Goal: Task Accomplishment & Management: Use online tool/utility

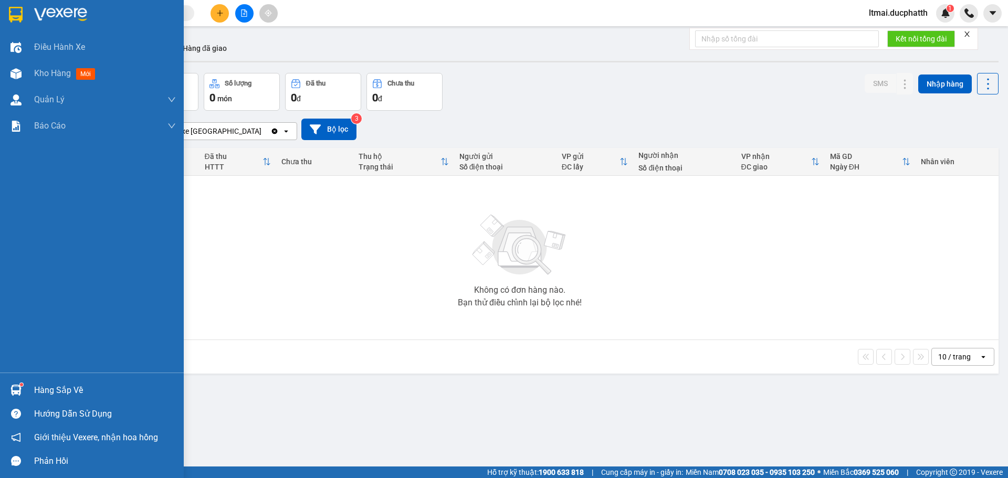
click at [19, 386] on img at bounding box center [15, 390] width 11 height 11
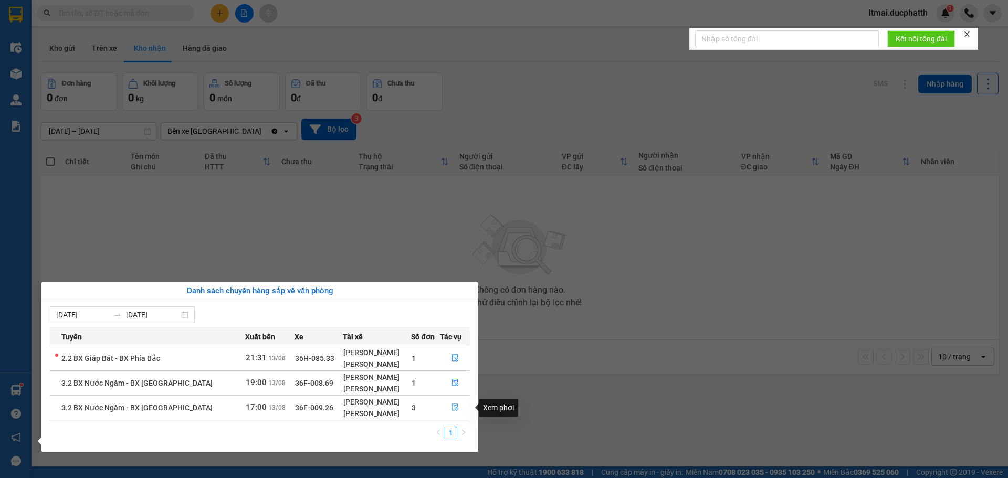
click at [453, 407] on icon "file-done" at bounding box center [454, 407] width 7 height 7
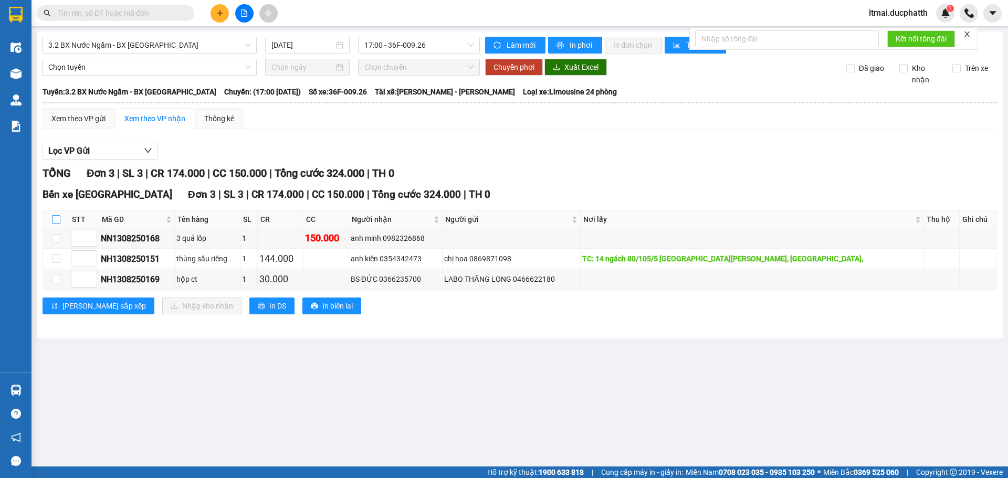
click at [57, 220] on input "checkbox" at bounding box center [56, 219] width 8 height 8
checkbox input "true"
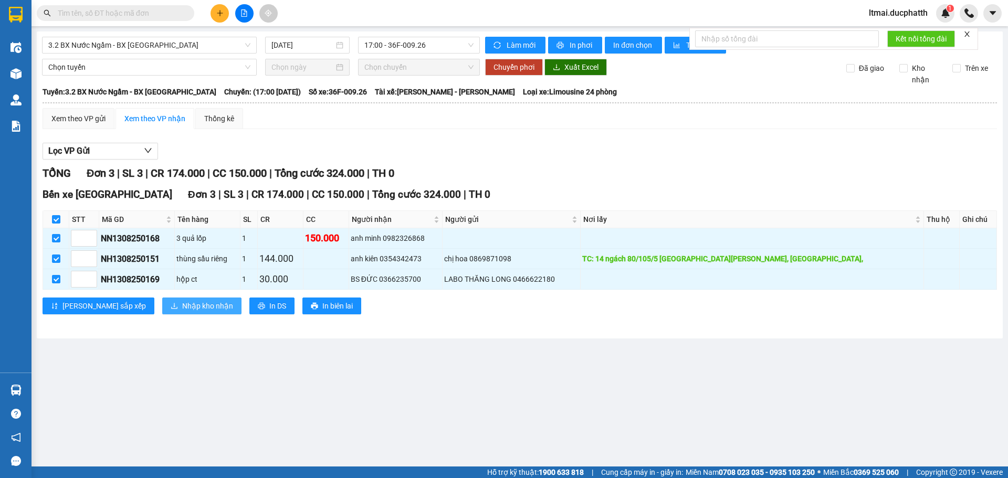
click at [182, 311] on span "Nhập kho nhận" at bounding box center [207, 306] width 51 height 12
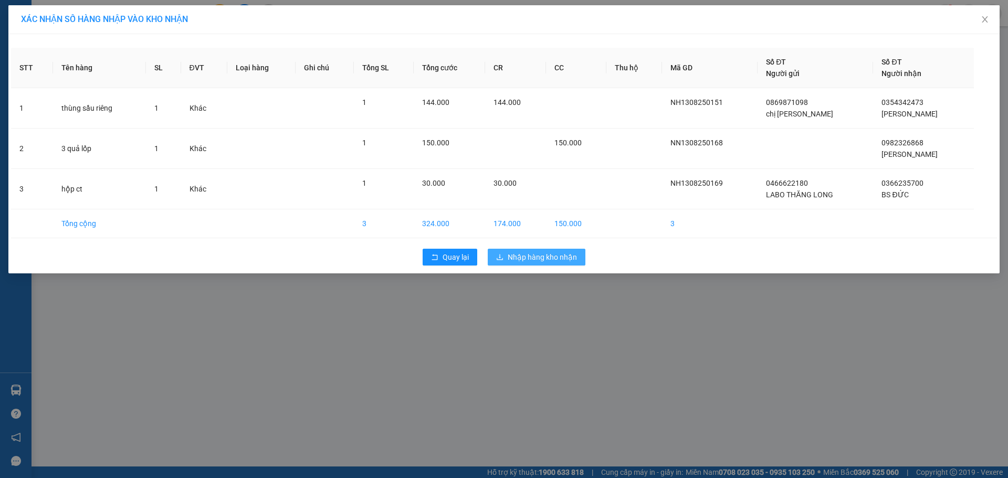
click at [549, 256] on span "Nhập hàng kho nhận" at bounding box center [541, 257] width 69 height 12
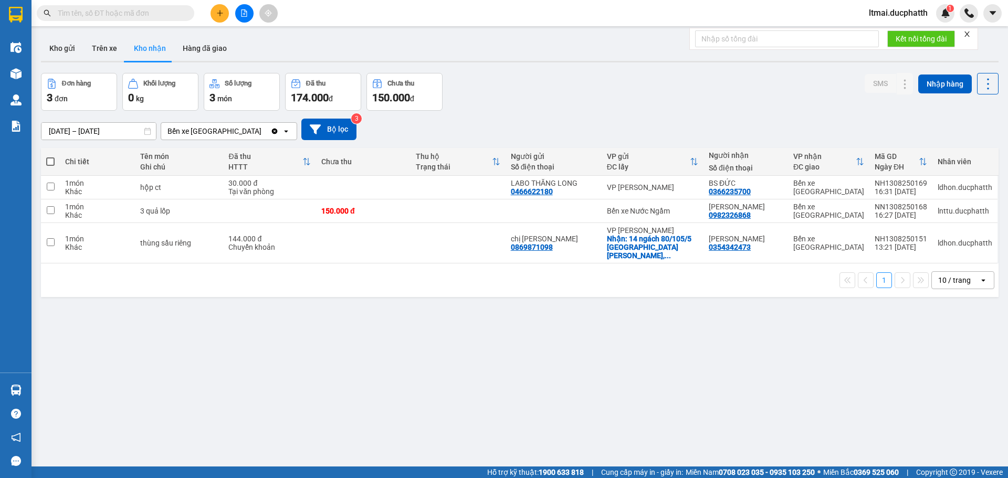
click at [453, 404] on div "ver 1.8.138 Kho gửi Trên xe Kho nhận Hàng đã giao Đơn hàng 3 đơn Khối lượng 0 k…" at bounding box center [520, 270] width 966 height 478
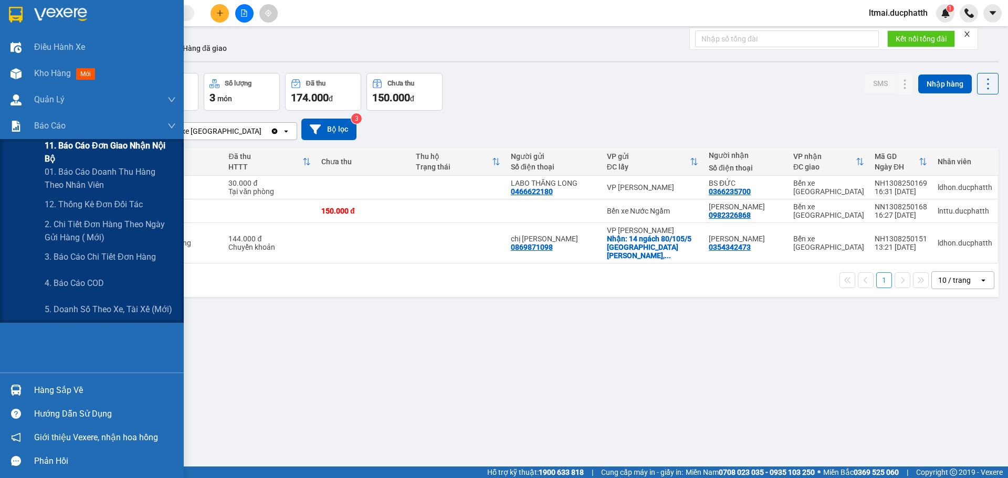
click at [20, 134] on div at bounding box center [16, 126] width 18 height 18
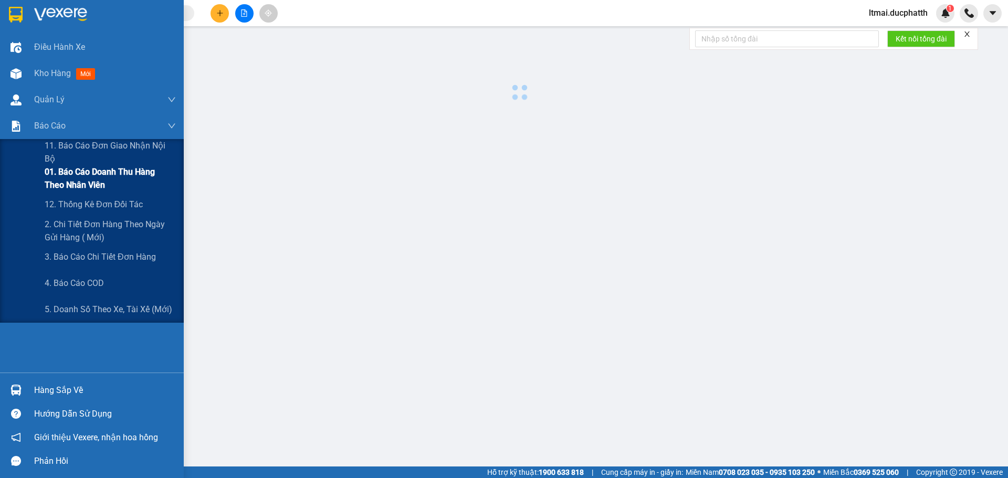
click at [54, 179] on span "01. Báo cáo doanh thu hàng theo nhân viên" at bounding box center [110, 178] width 131 height 26
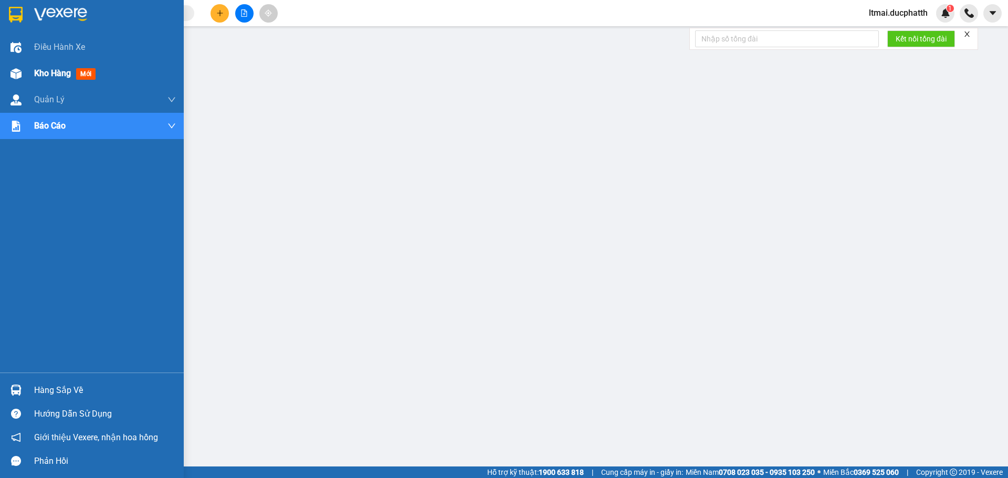
click at [15, 69] on img at bounding box center [15, 73] width 11 height 11
